Goal: Information Seeking & Learning: Compare options

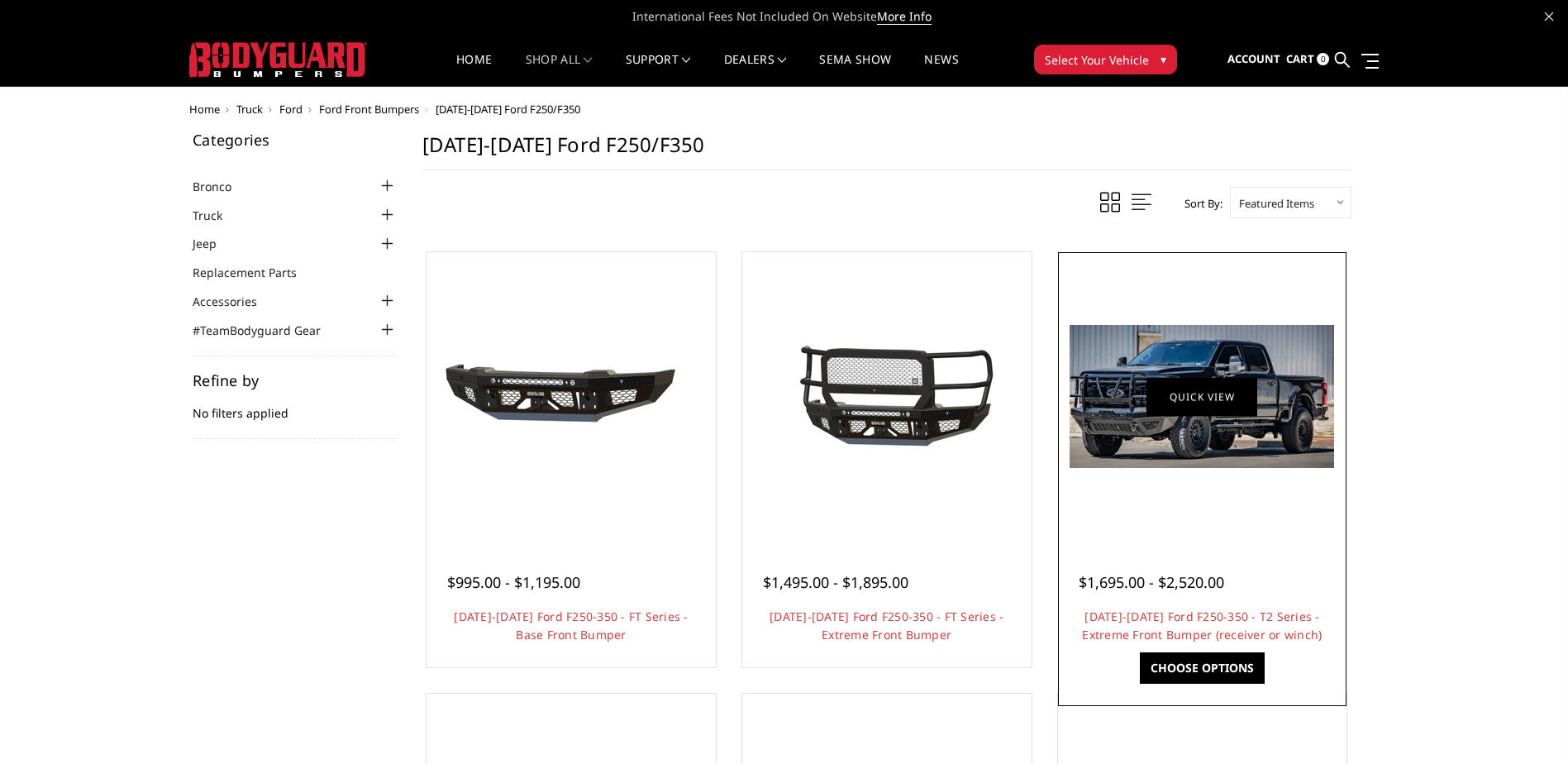
click at [1199, 390] on link "Quick view" at bounding box center [1201, 396] width 110 height 39
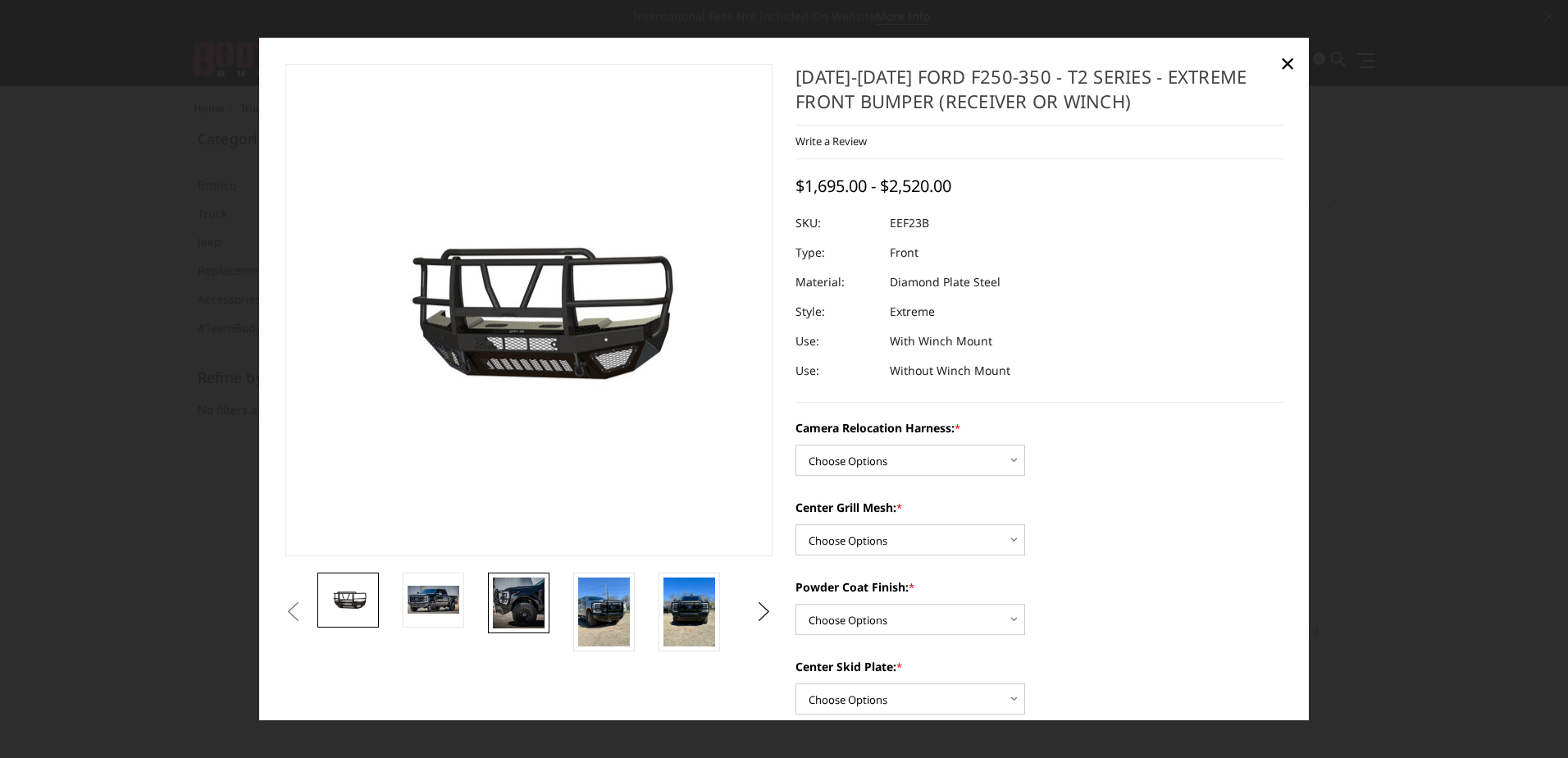
click at [519, 599] on img at bounding box center [519, 603] width 52 height 52
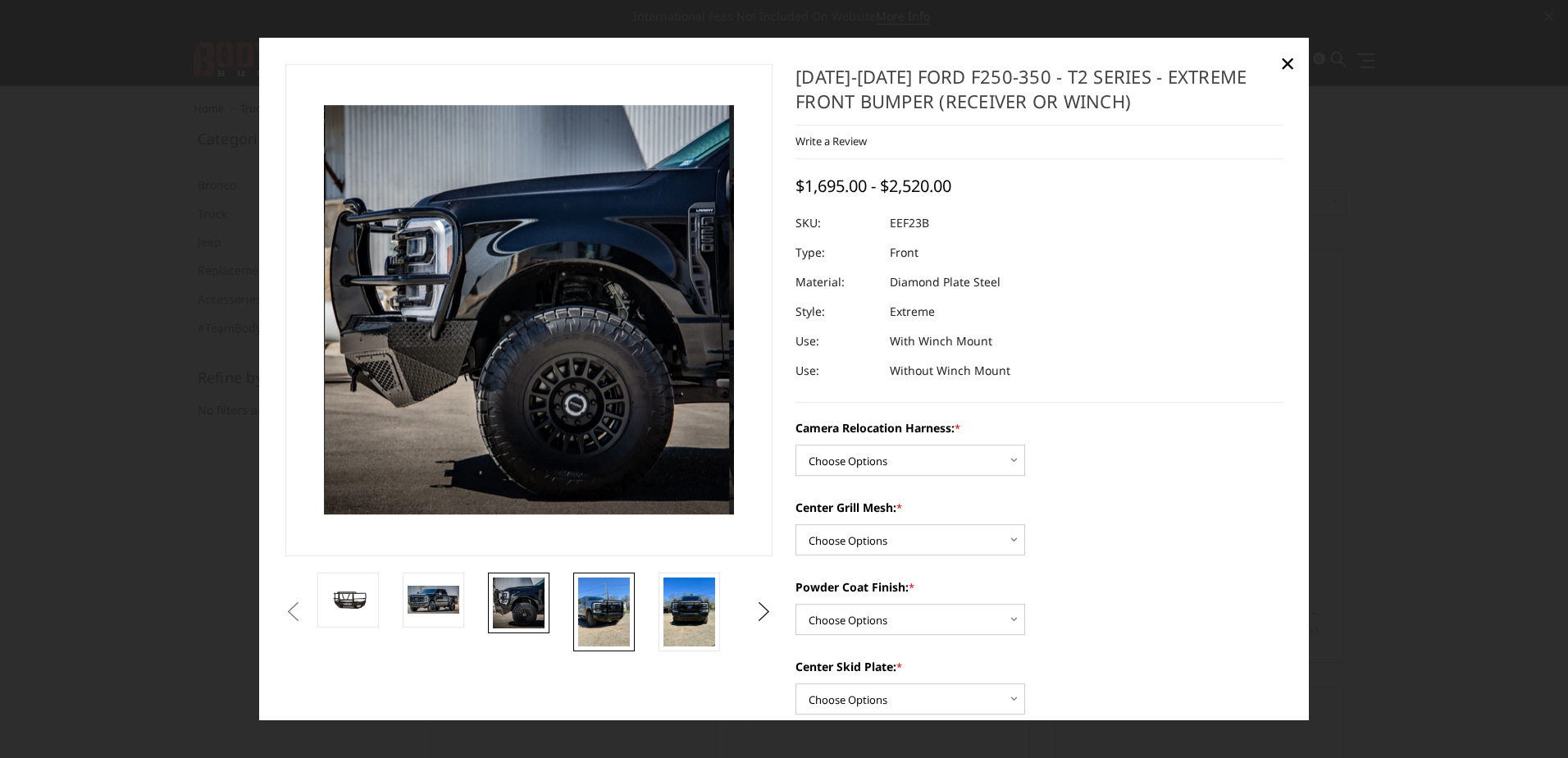
click at [606, 602] on img at bounding box center [604, 612] width 52 height 69
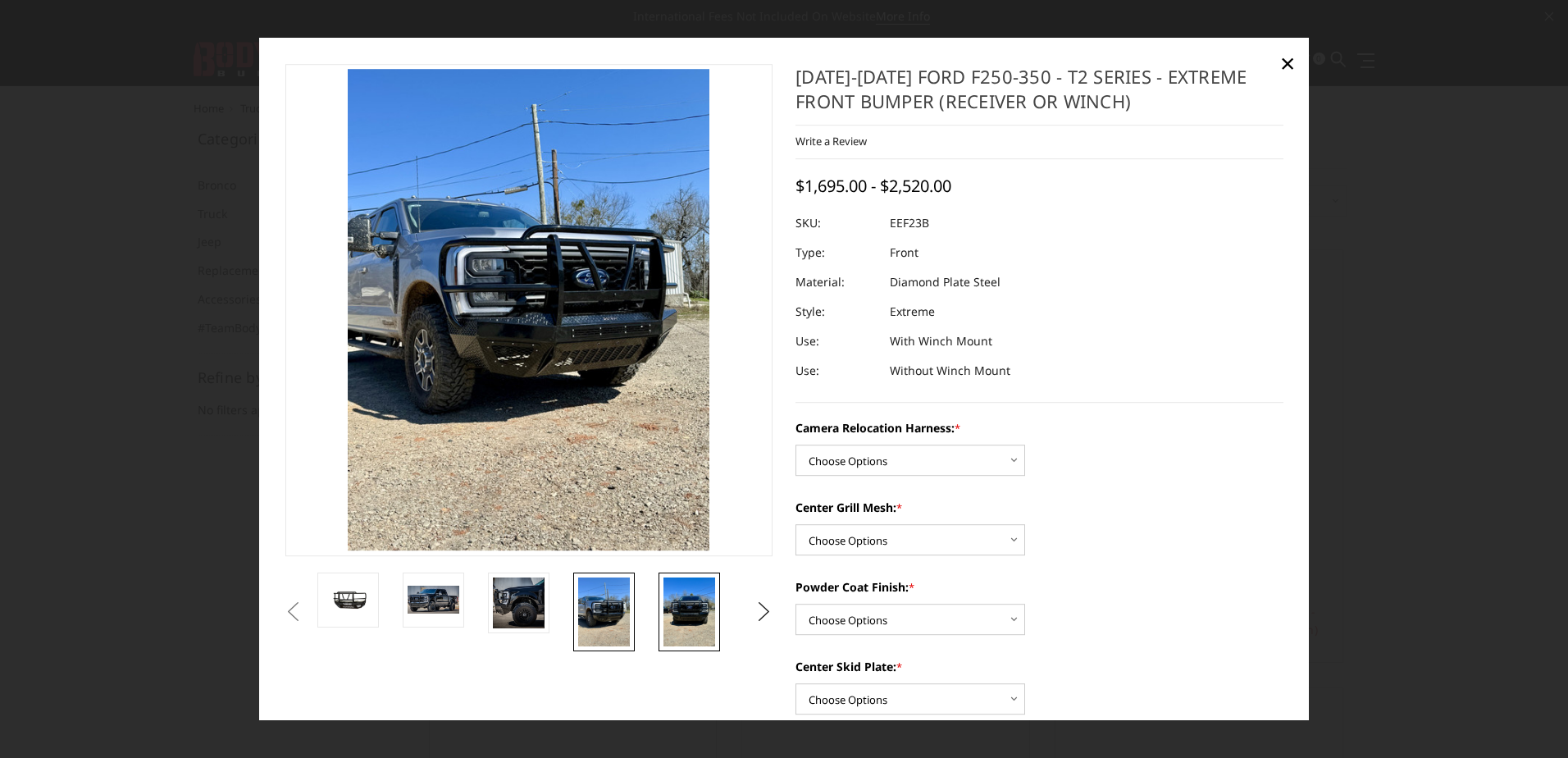
click at [685, 607] on img at bounding box center [689, 612] width 52 height 69
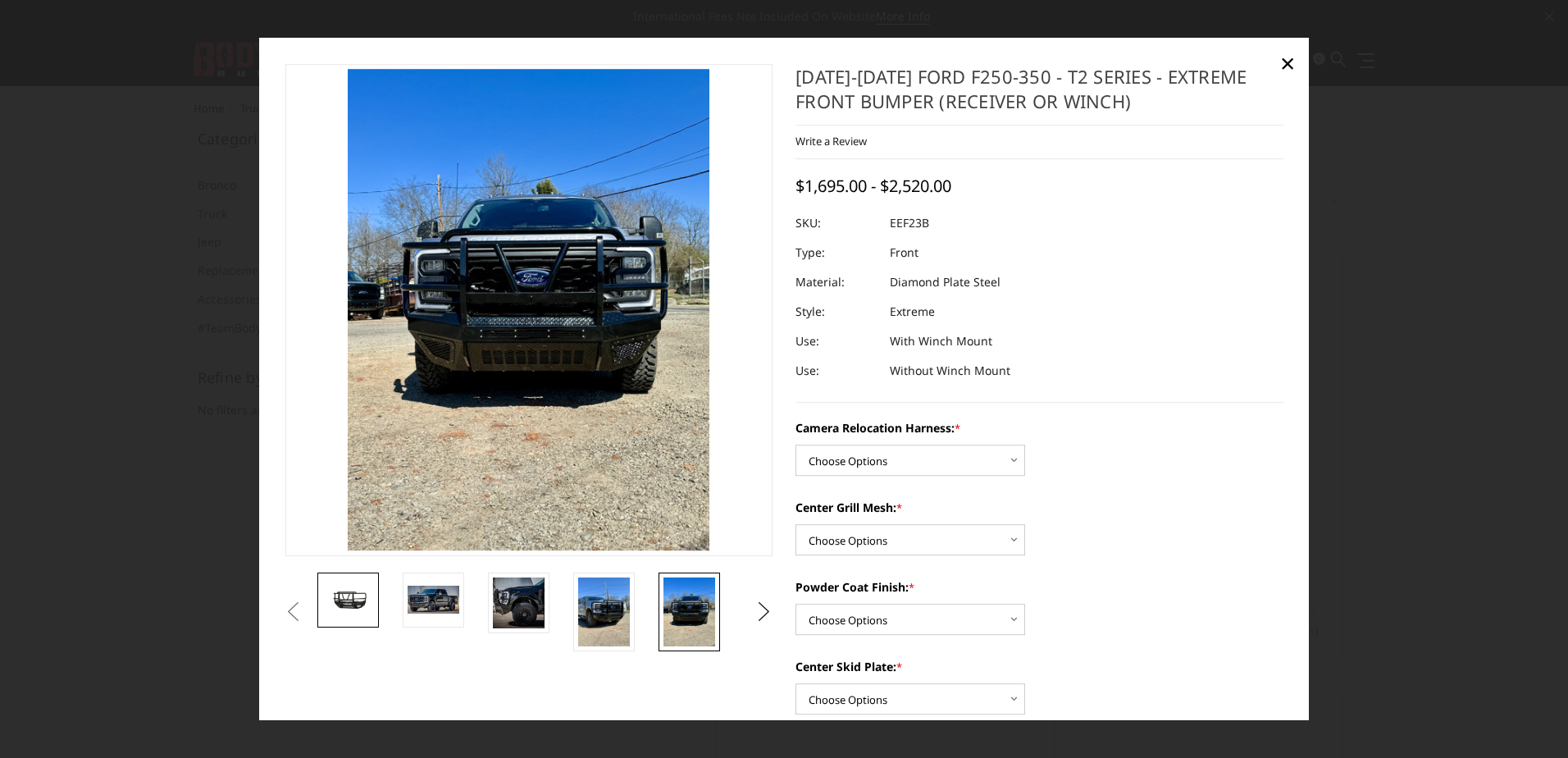
click at [360, 599] on img at bounding box center [348, 600] width 52 height 28
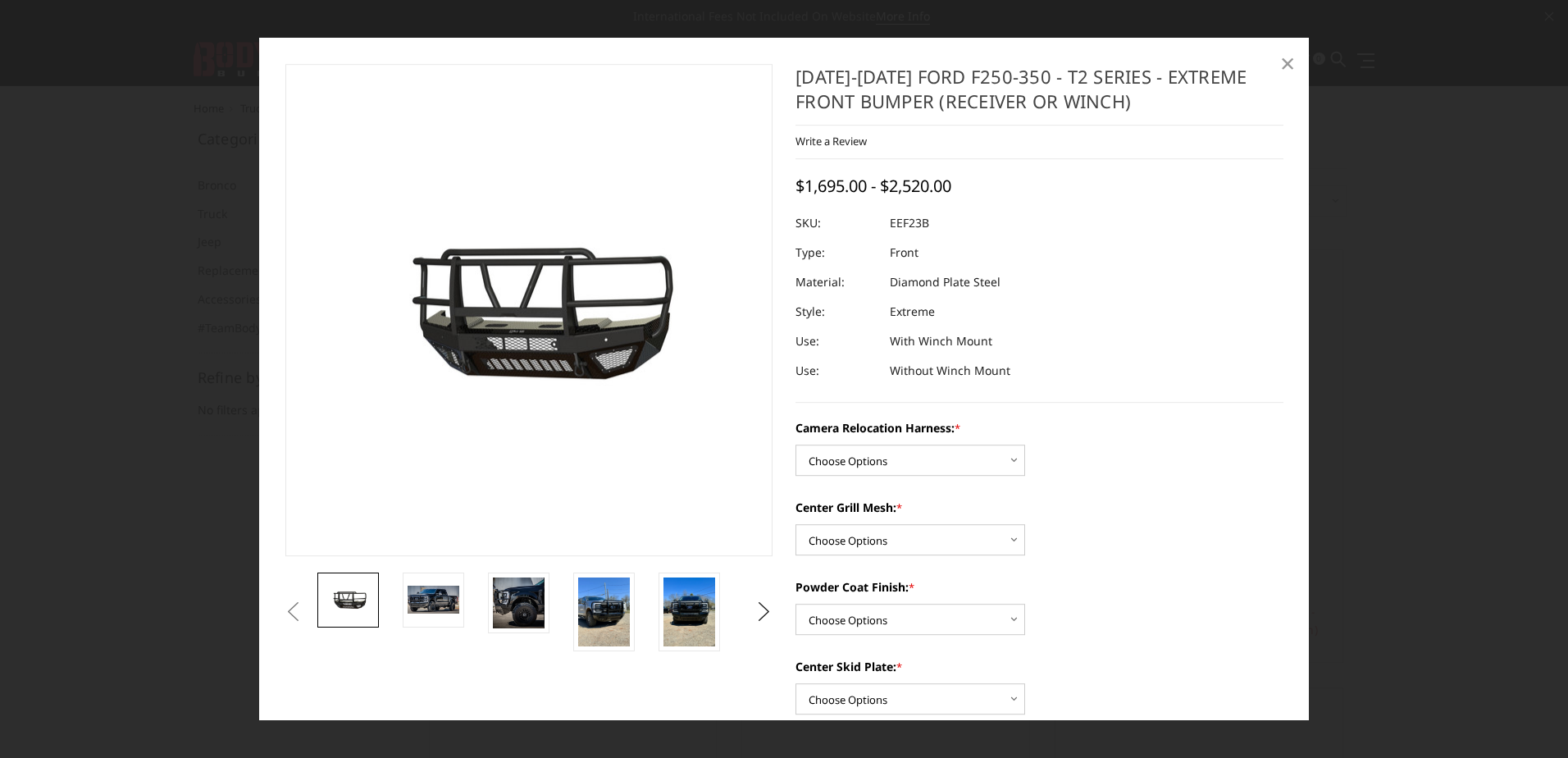
click at [1290, 62] on span "×" at bounding box center [1288, 63] width 15 height 35
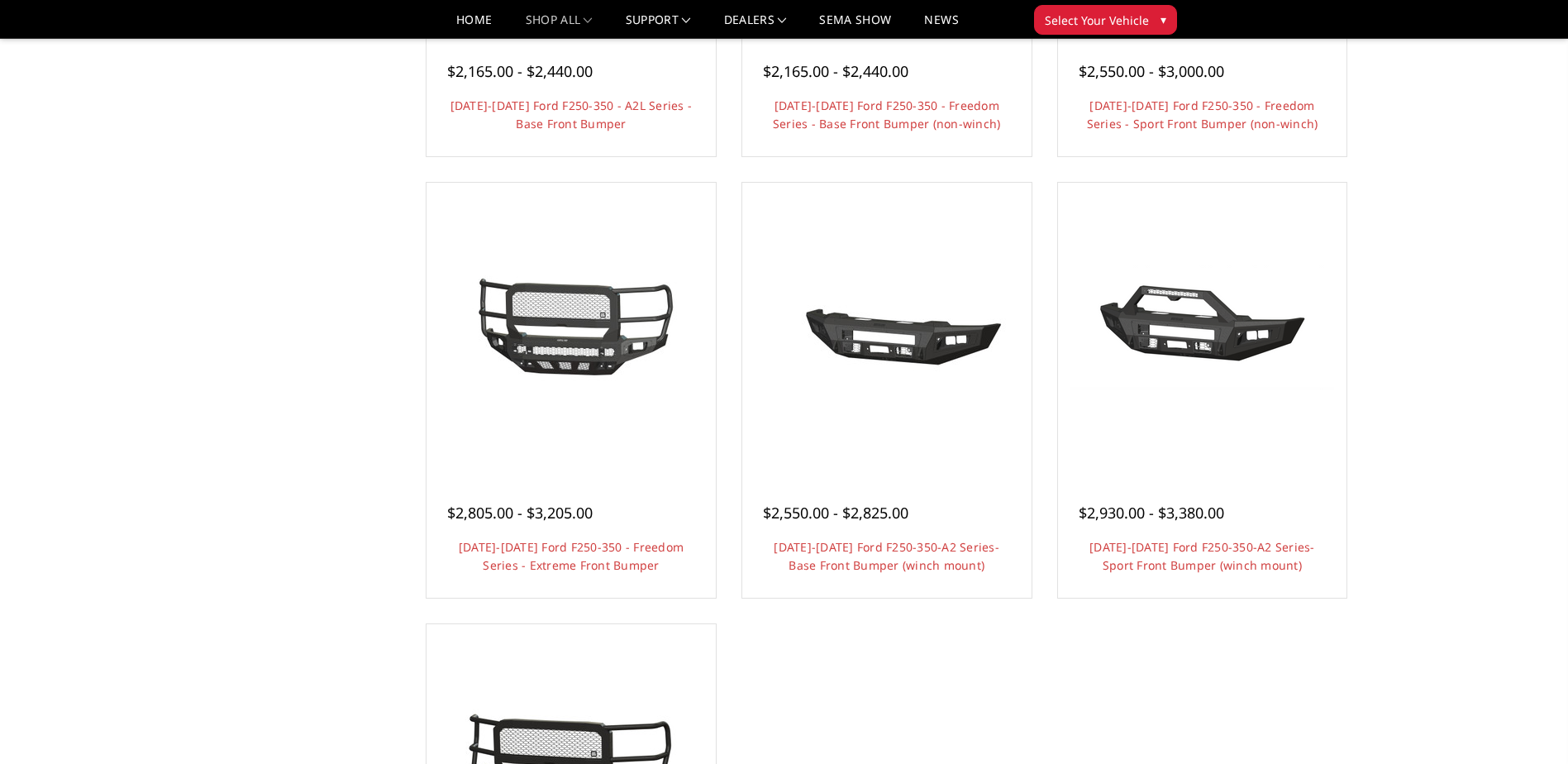
scroll to position [909, 0]
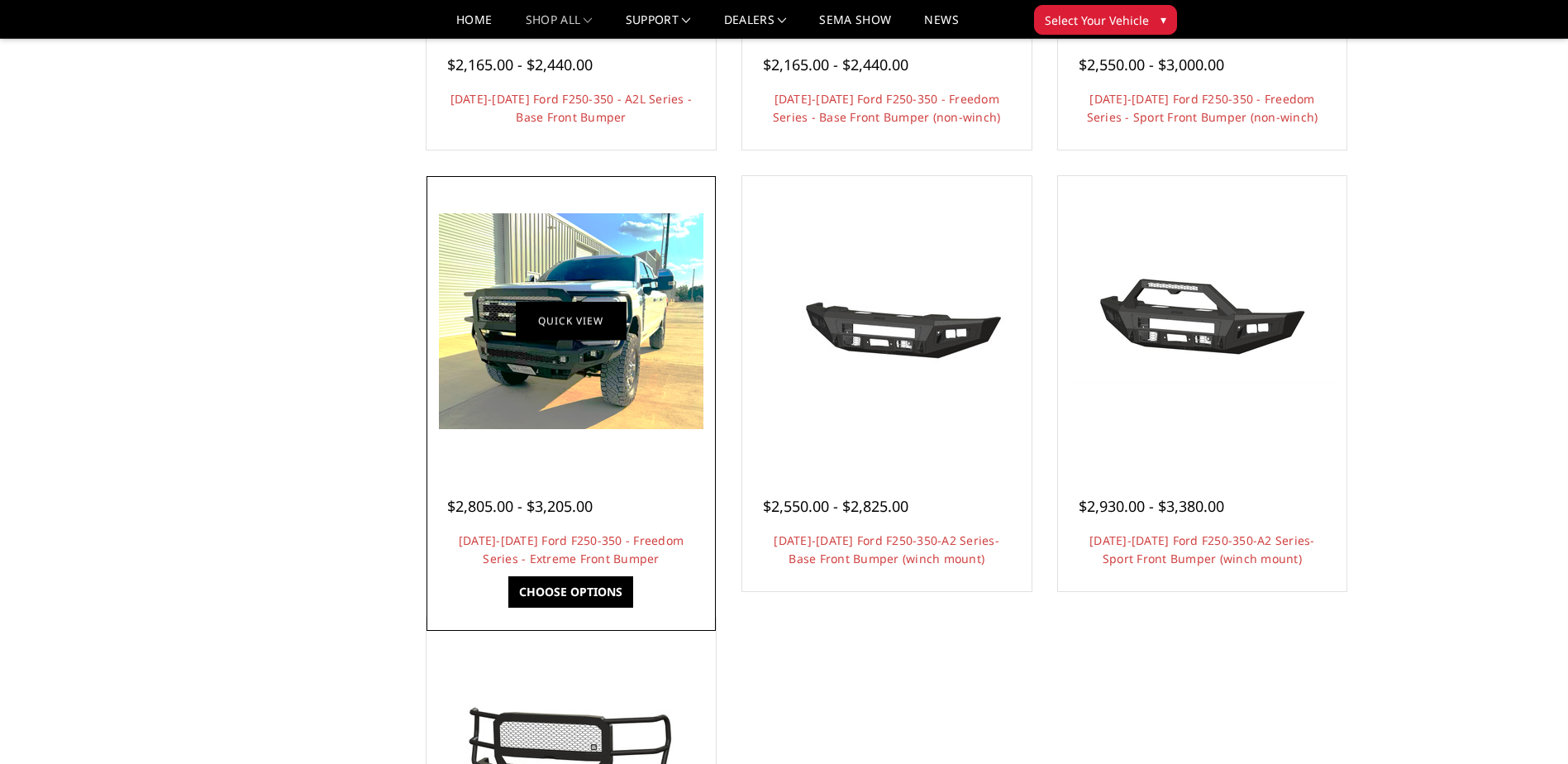
click at [563, 324] on link "Quick view" at bounding box center [571, 321] width 110 height 39
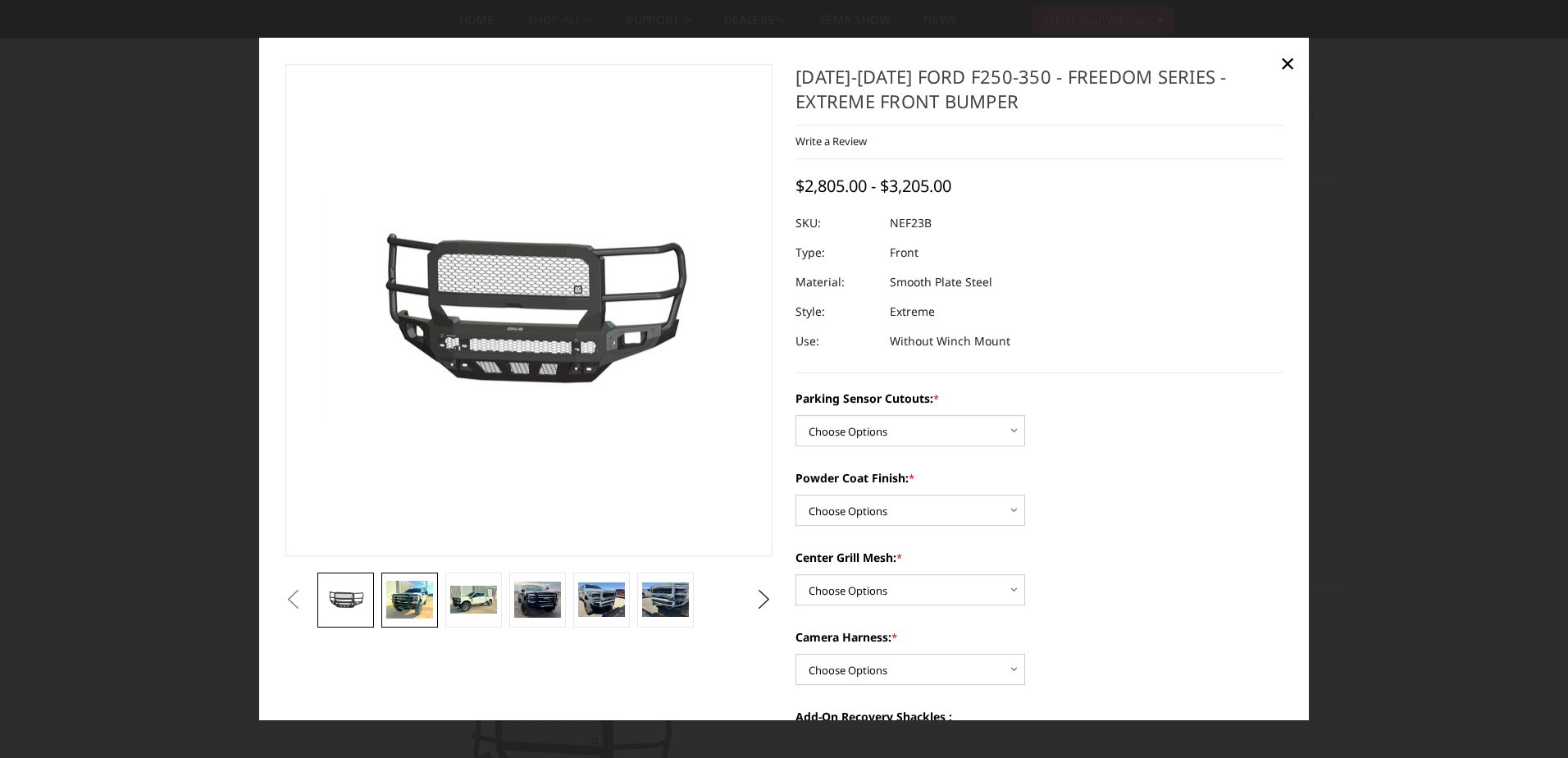
click at [406, 592] on img at bounding box center [409, 599] width 46 height 38
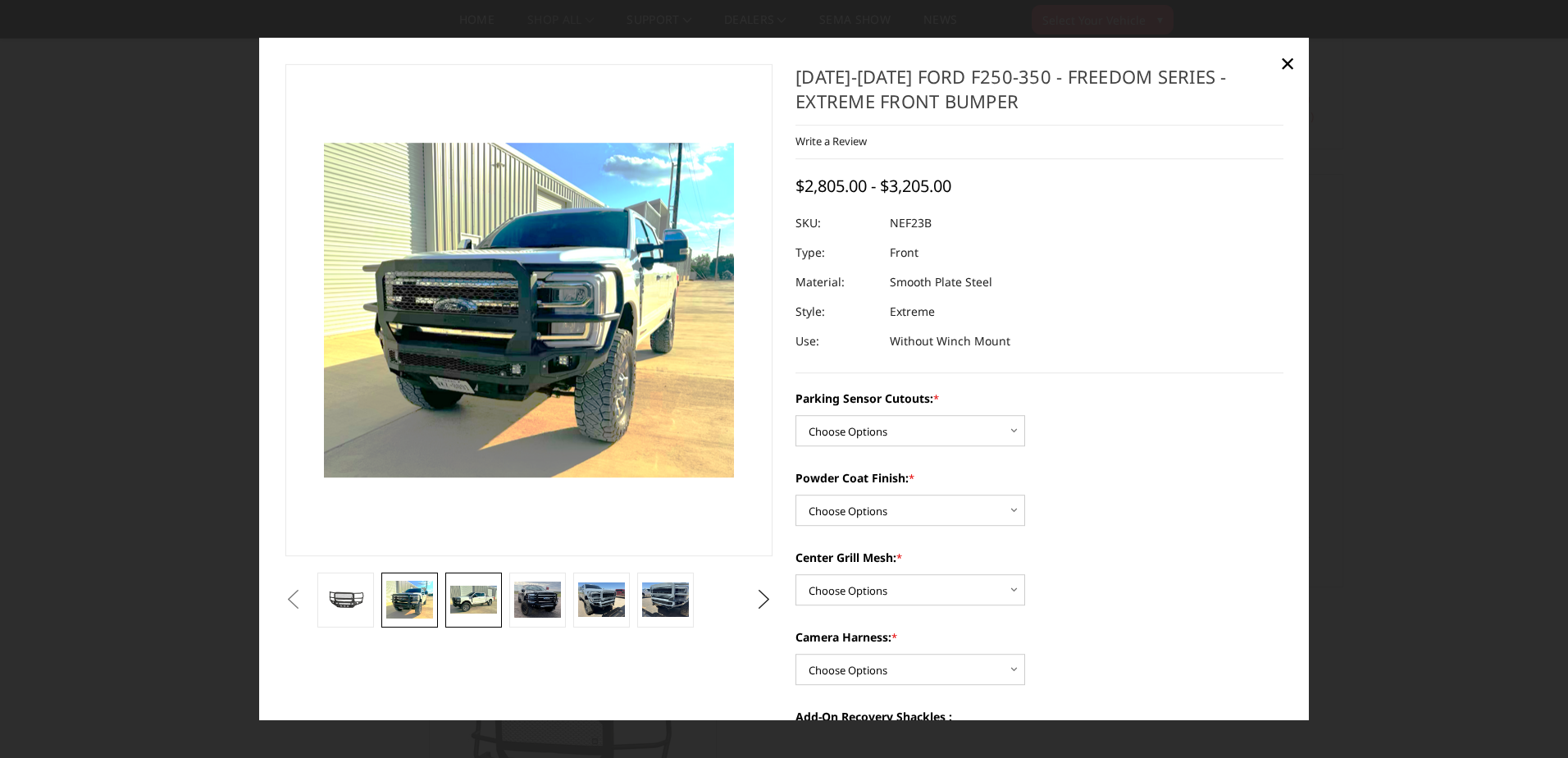
click at [474, 594] on img at bounding box center [473, 599] width 46 height 28
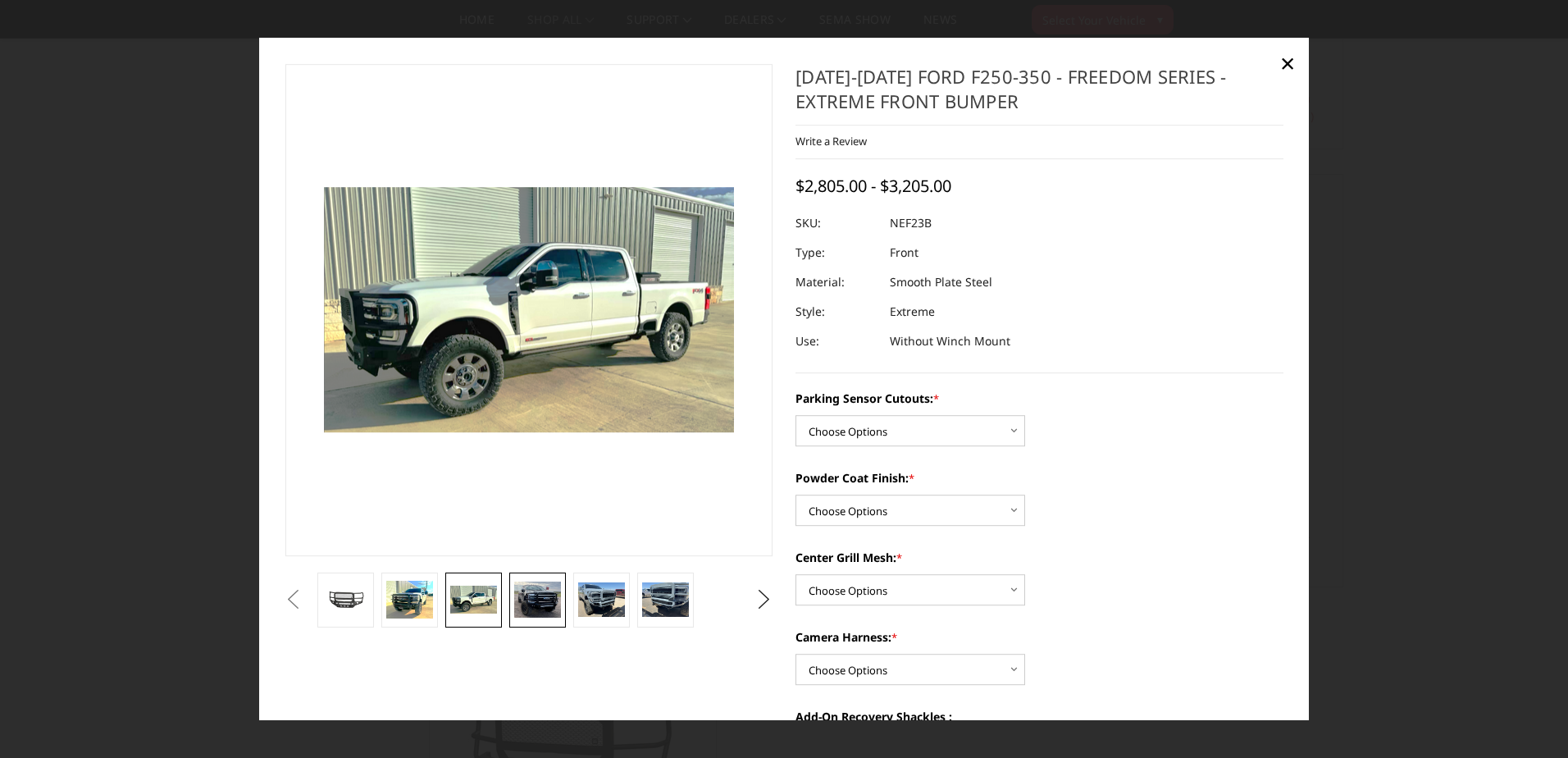
click at [530, 592] on img at bounding box center [537, 599] width 46 height 36
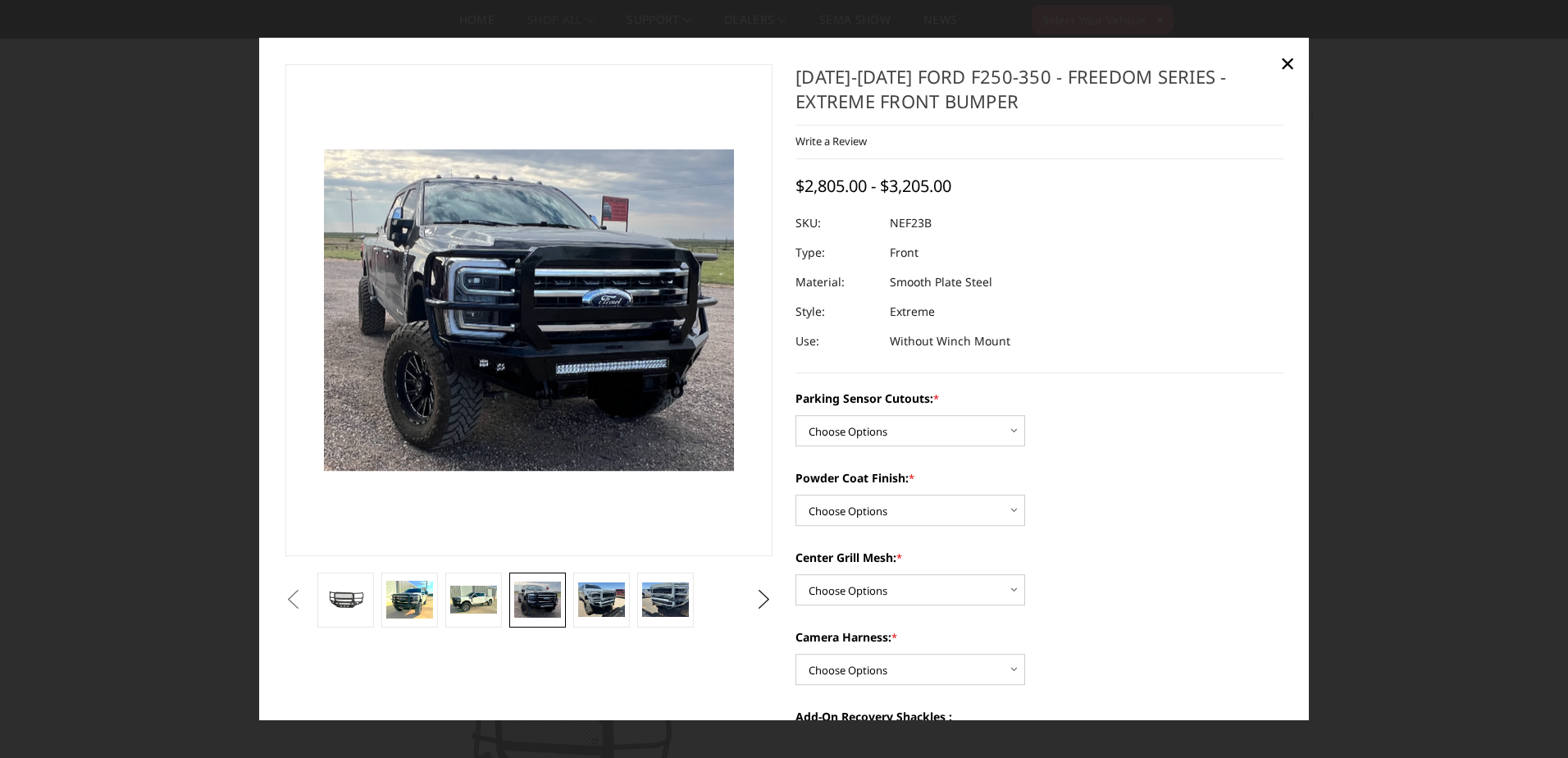
click at [544, 594] on img at bounding box center [537, 599] width 46 height 36
click at [602, 597] on img at bounding box center [601, 599] width 46 height 34
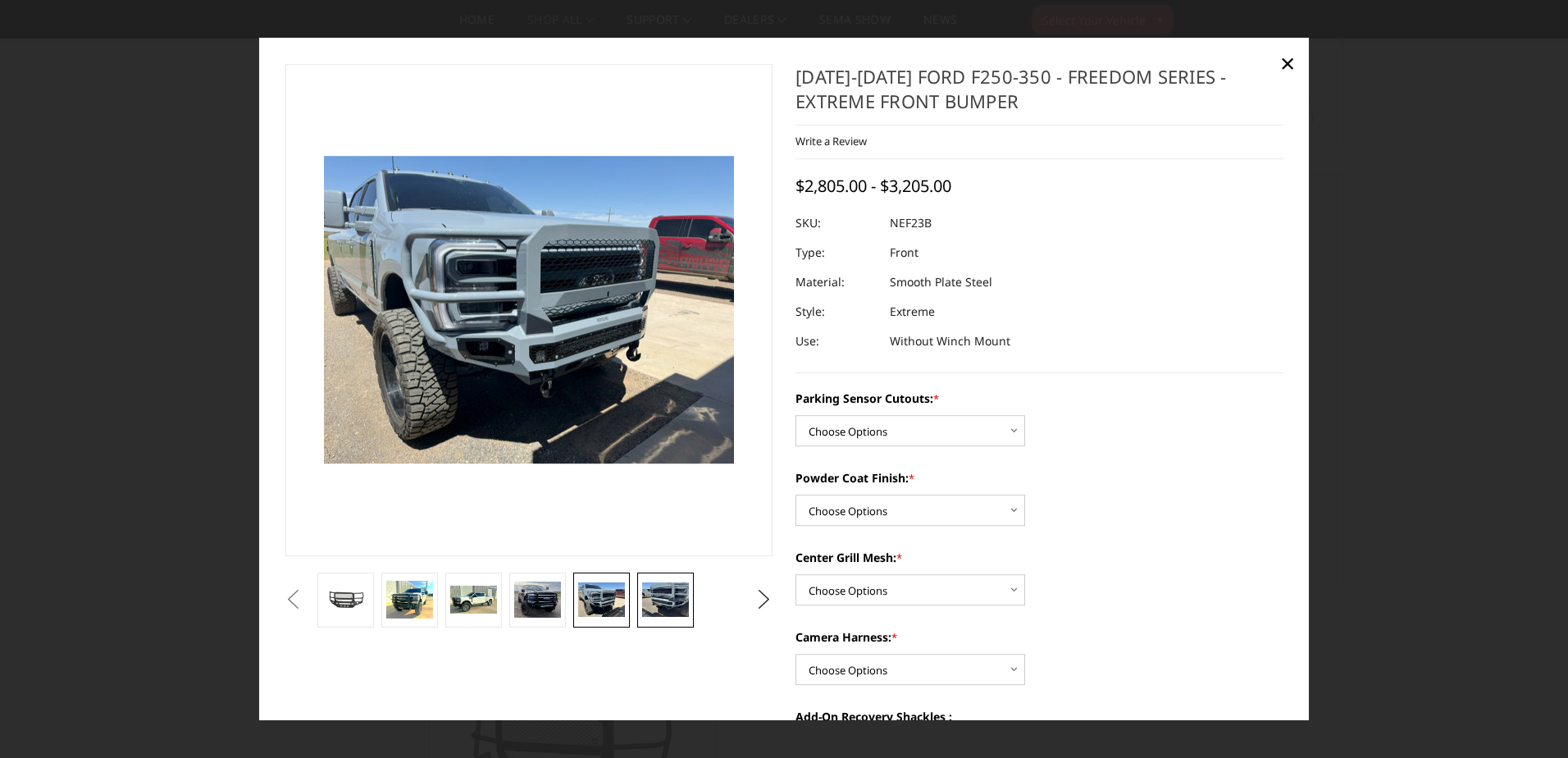
click at [684, 598] on img at bounding box center [665, 599] width 46 height 34
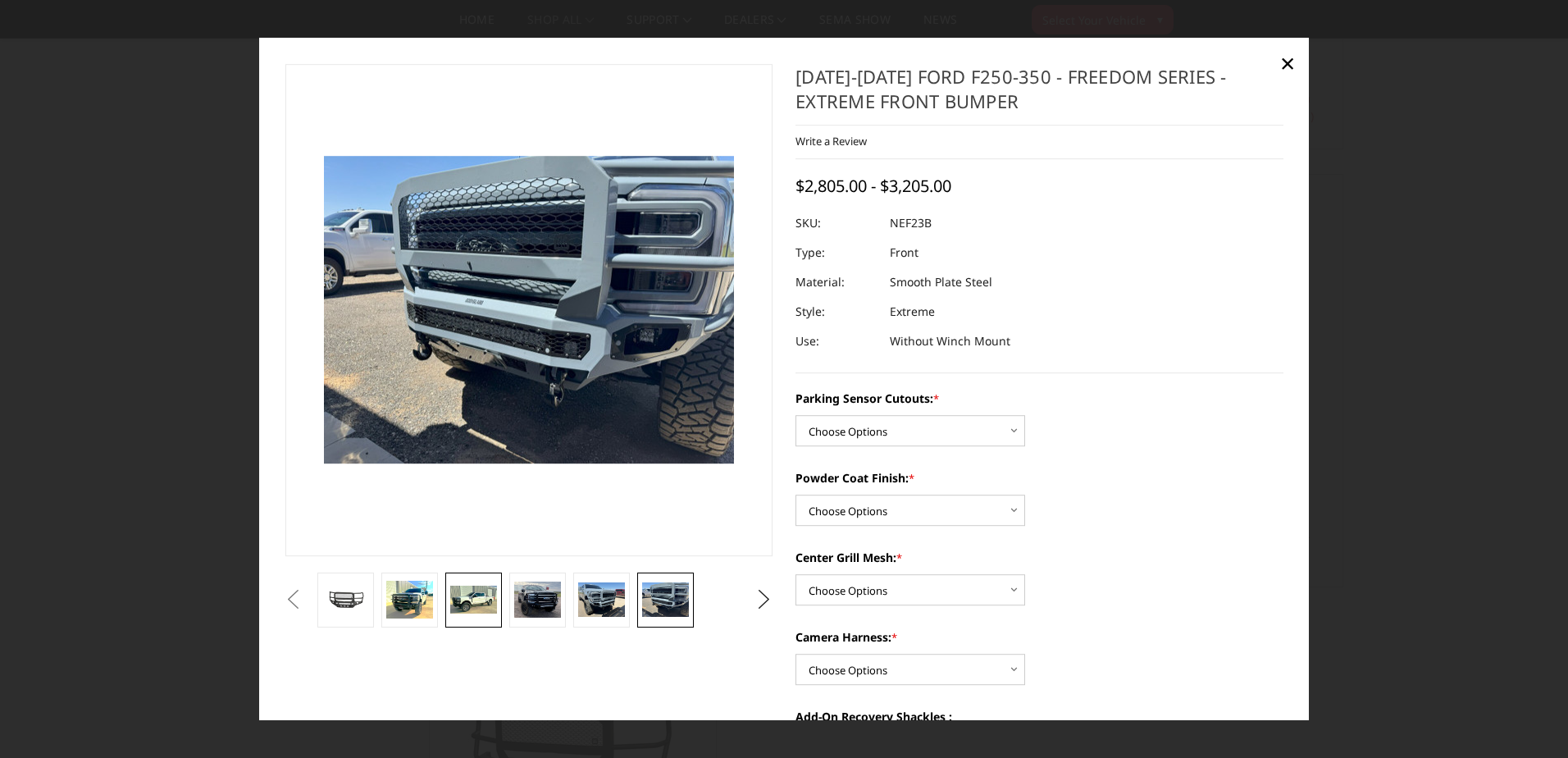
click at [484, 588] on img at bounding box center [473, 599] width 46 height 28
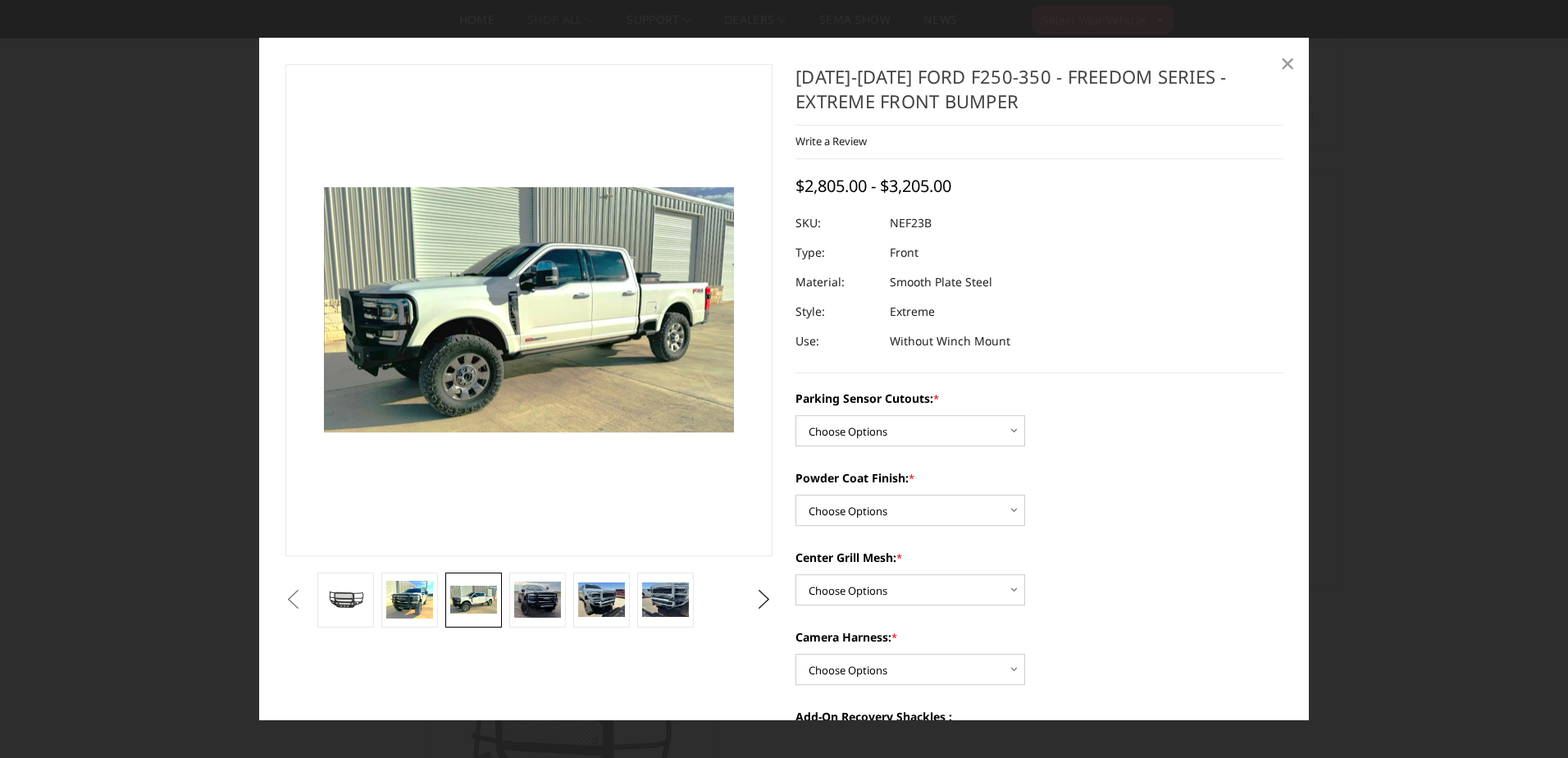
click at [1285, 60] on span "×" at bounding box center [1288, 63] width 15 height 35
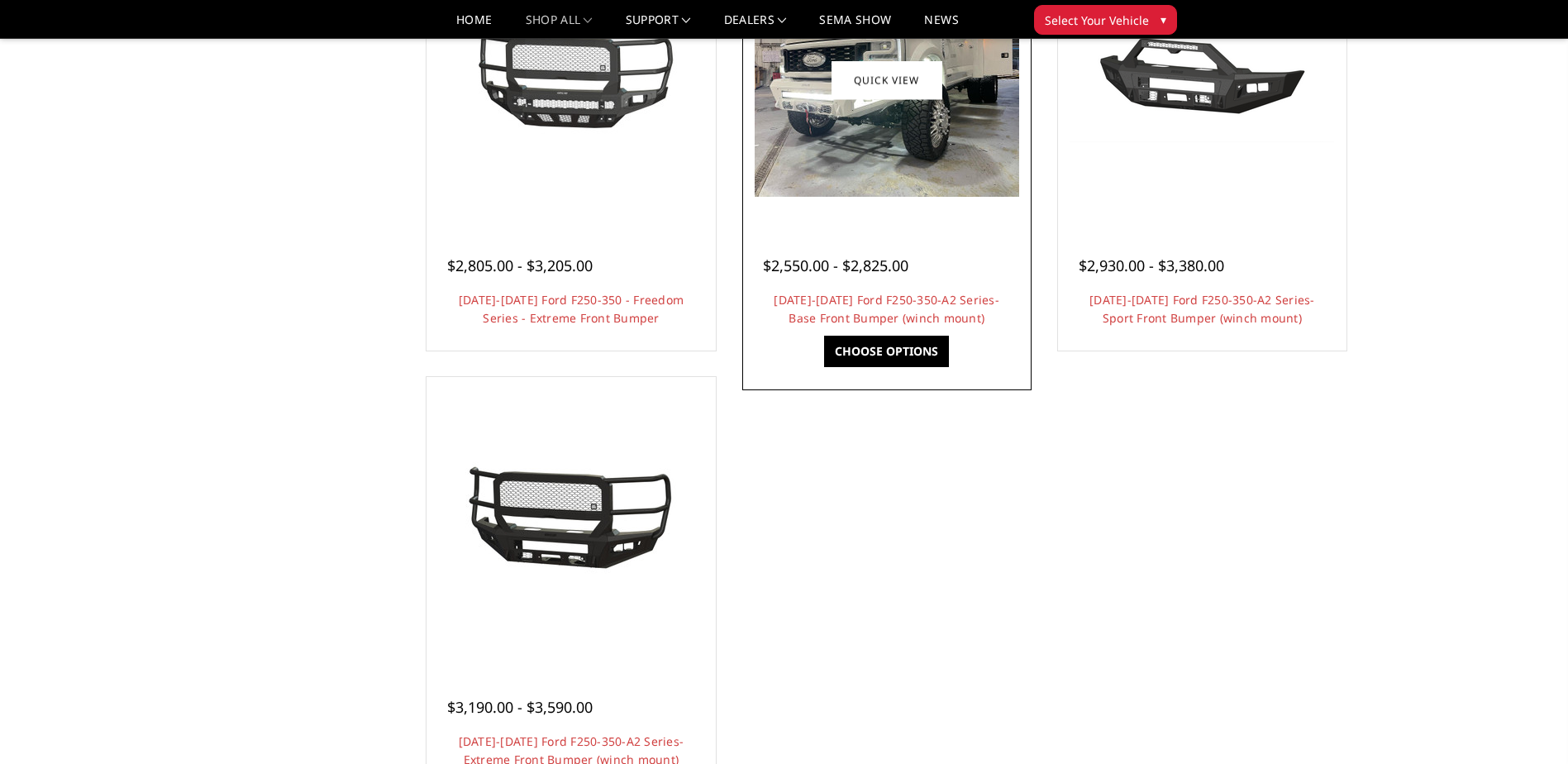
scroll to position [1240, 0]
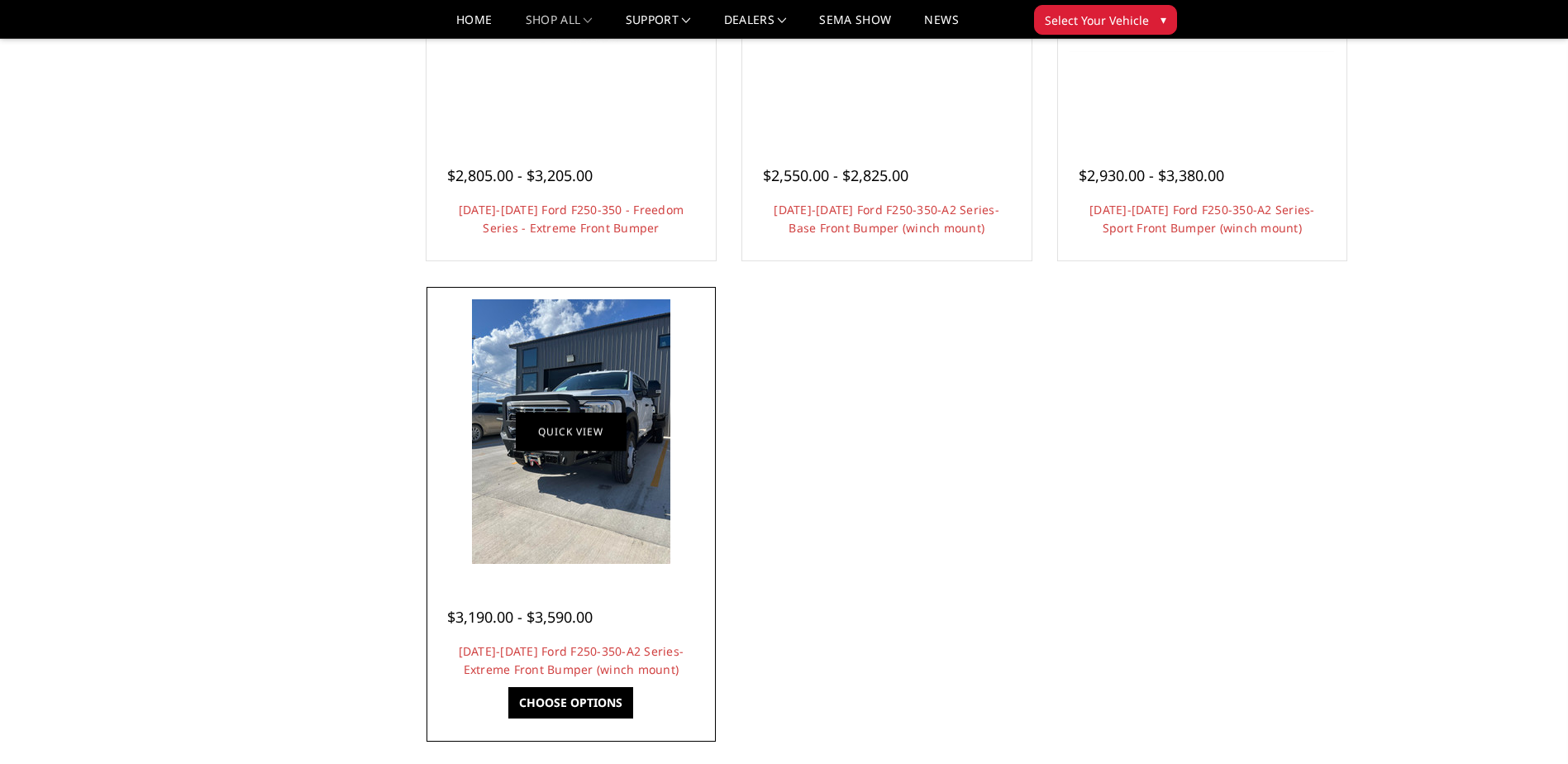
click at [574, 433] on link "Quick view" at bounding box center [571, 432] width 110 height 39
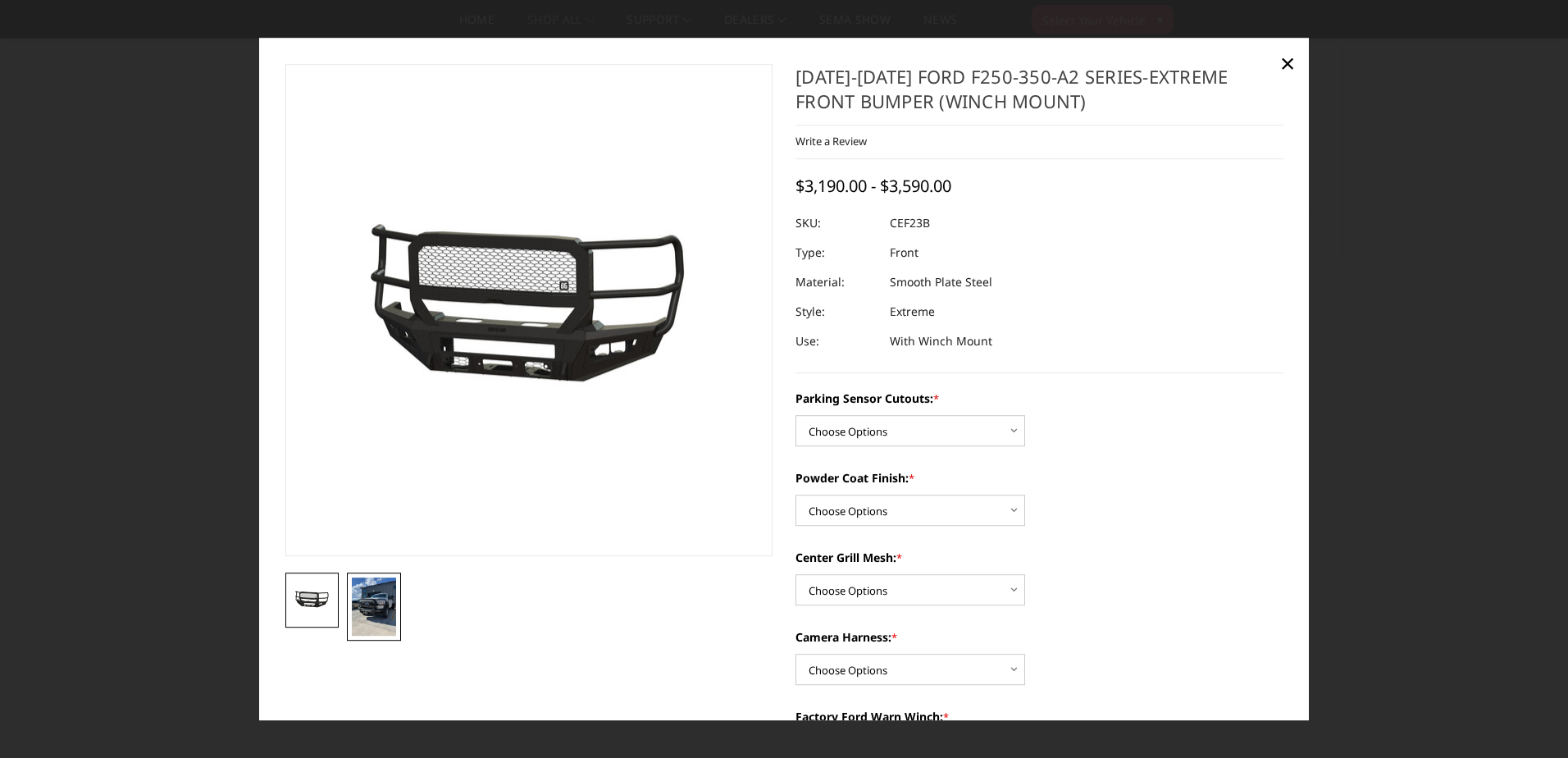
click at [362, 597] on img at bounding box center [374, 607] width 44 height 59
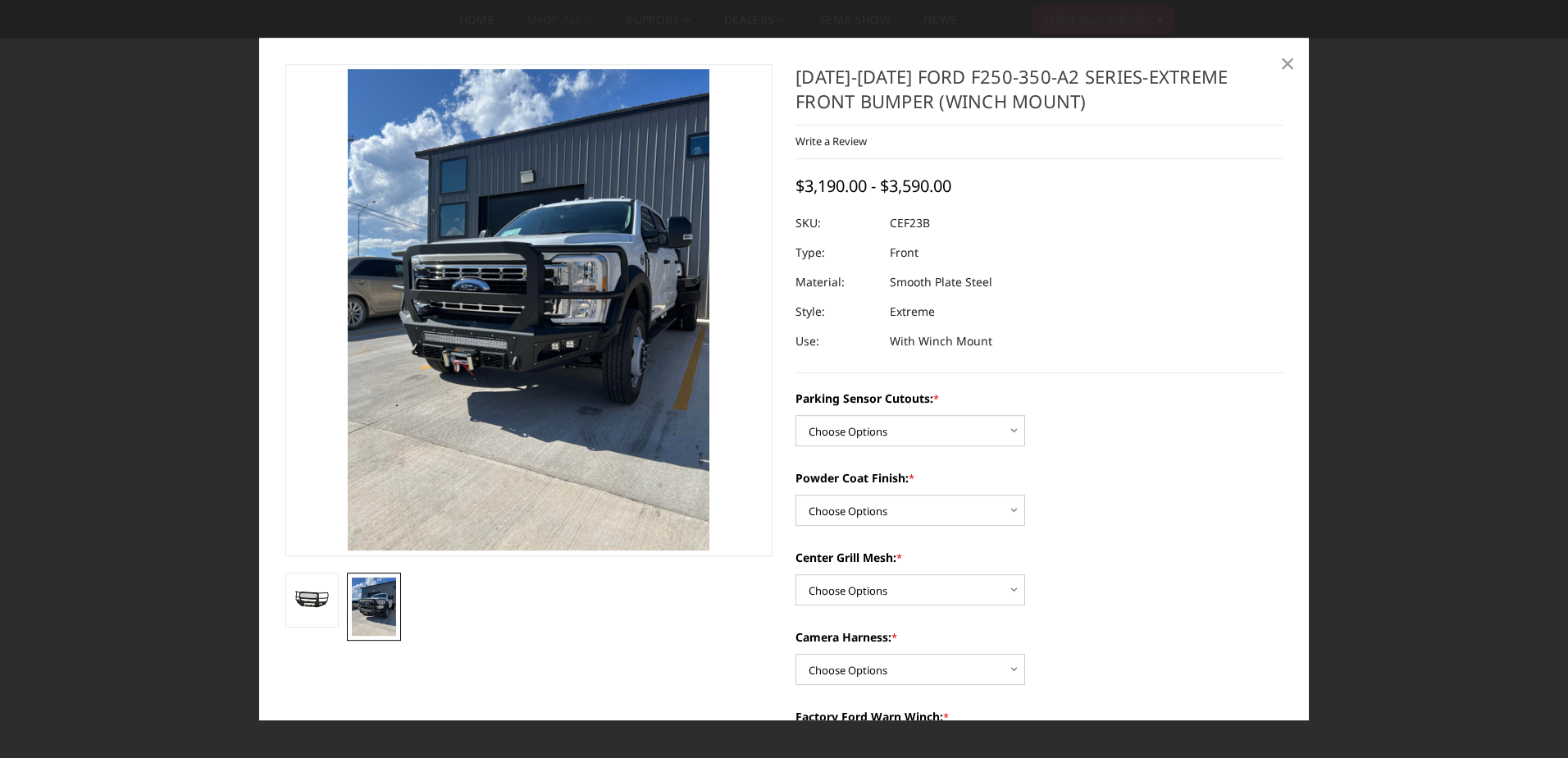
click at [1289, 59] on span "×" at bounding box center [1288, 63] width 15 height 35
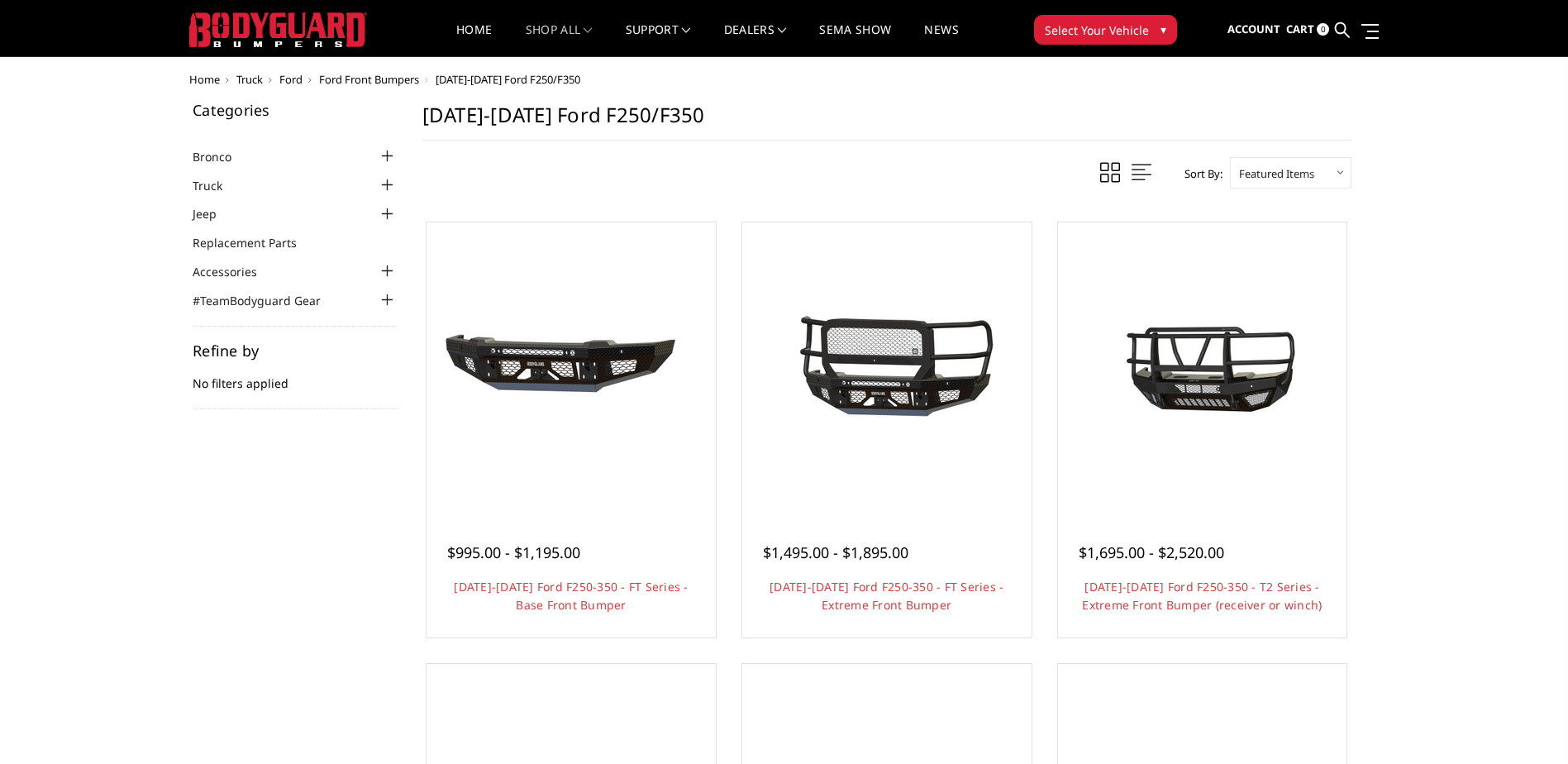
scroll to position [0, 0]
